Goal: Task Accomplishment & Management: Manage account settings

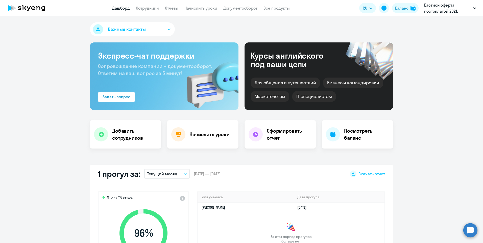
select select "30"
click at [148, 9] on link "Сотрудники" at bounding box center [147, 8] width 23 height 5
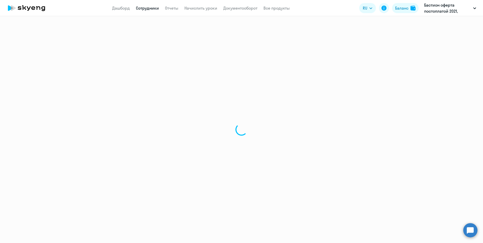
select select "30"
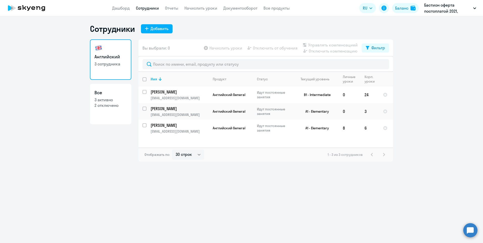
click at [106, 111] on link "Все 3 активно 2 отключено" at bounding box center [110, 104] width 41 height 40
select select "30"
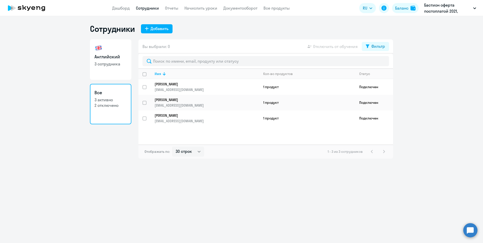
click at [113, 65] on p "3 сотрудника" at bounding box center [110, 64] width 32 height 6
select select "30"
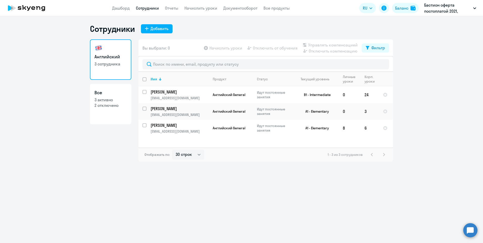
select select "30"
